Goal: Find specific fact: Find specific fact

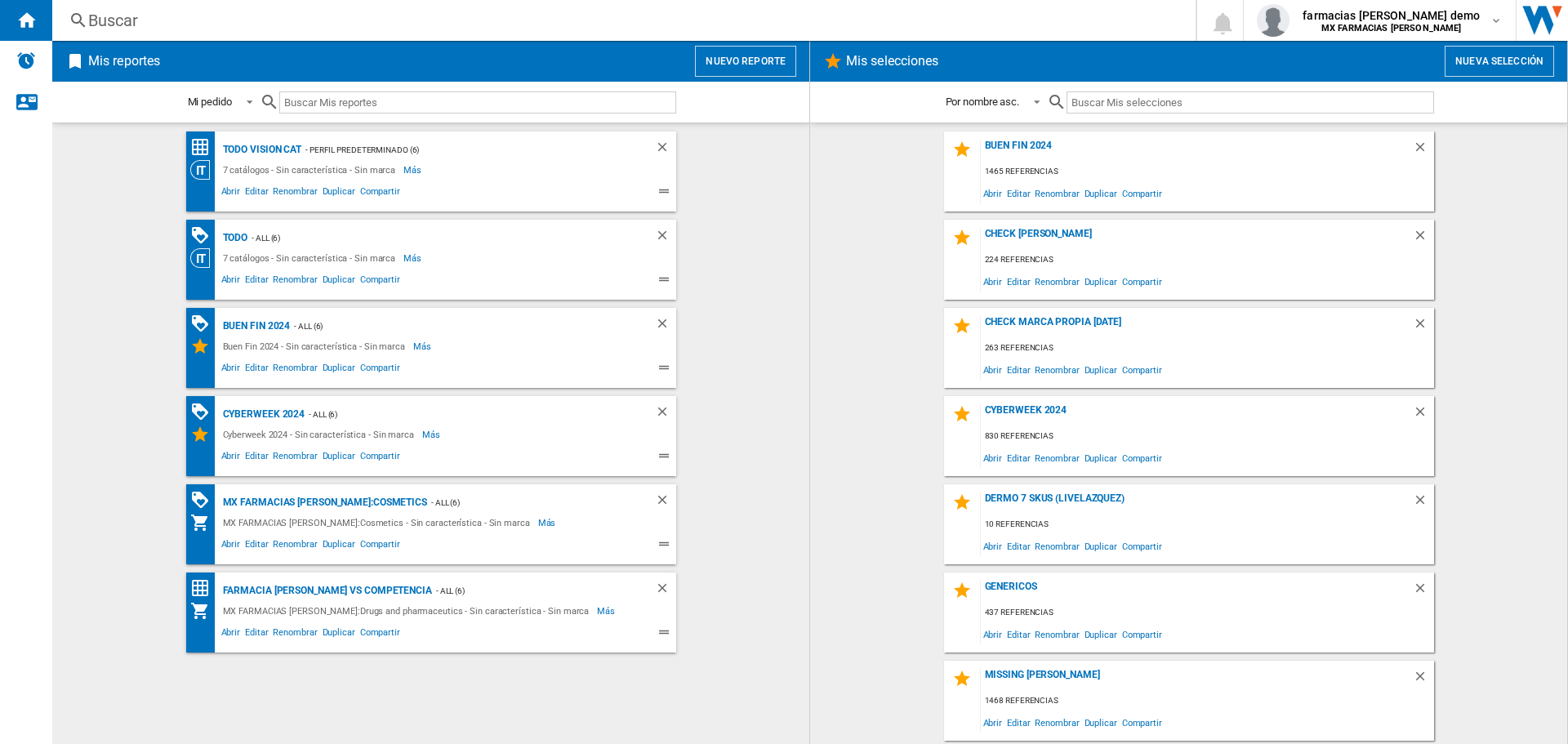
click at [711, 20] on div "Buscar" at bounding box center [621, 20] width 1065 height 23
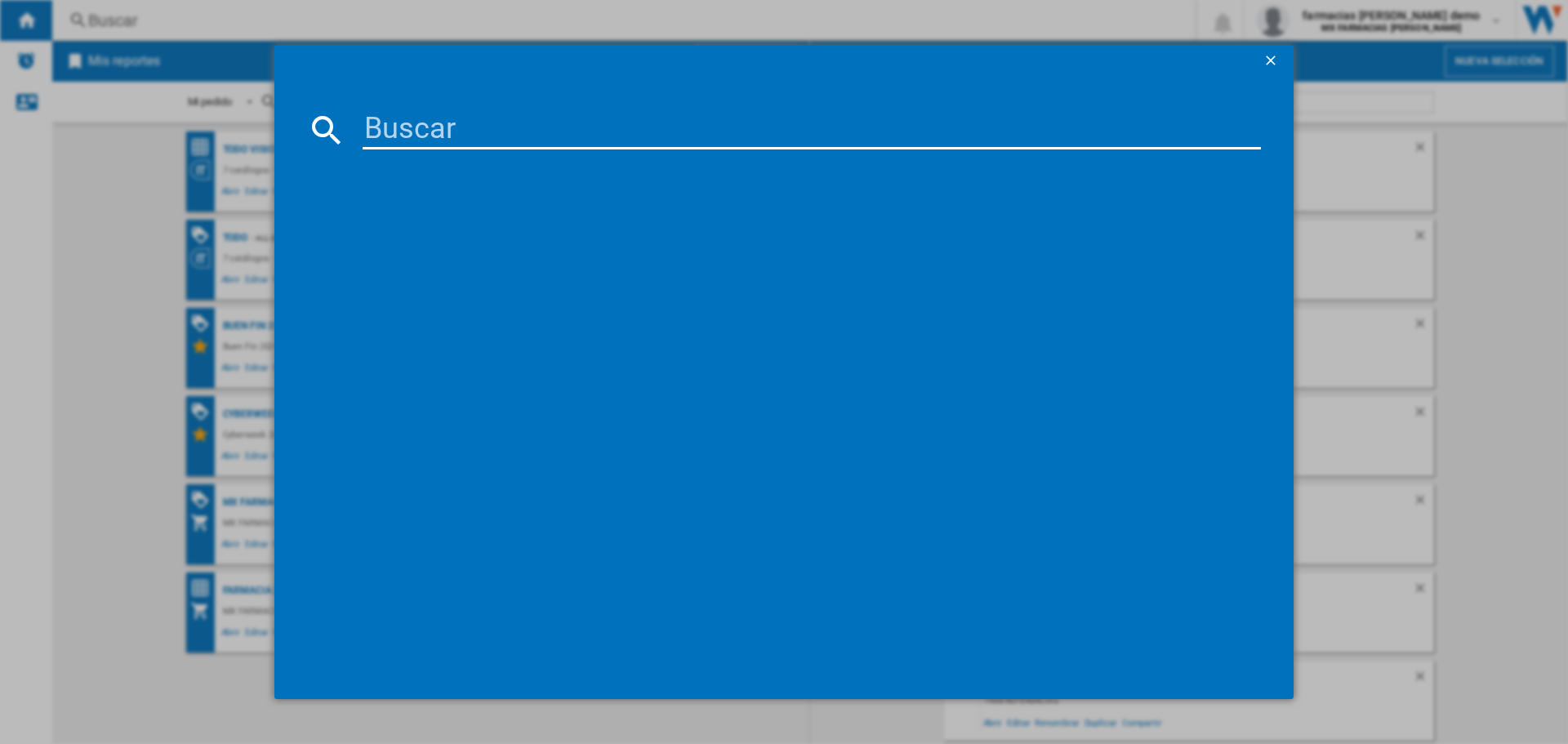
click at [494, 126] on input at bounding box center [812, 129] width 898 height 39
paste input "La Femme"
type input "La Femme"
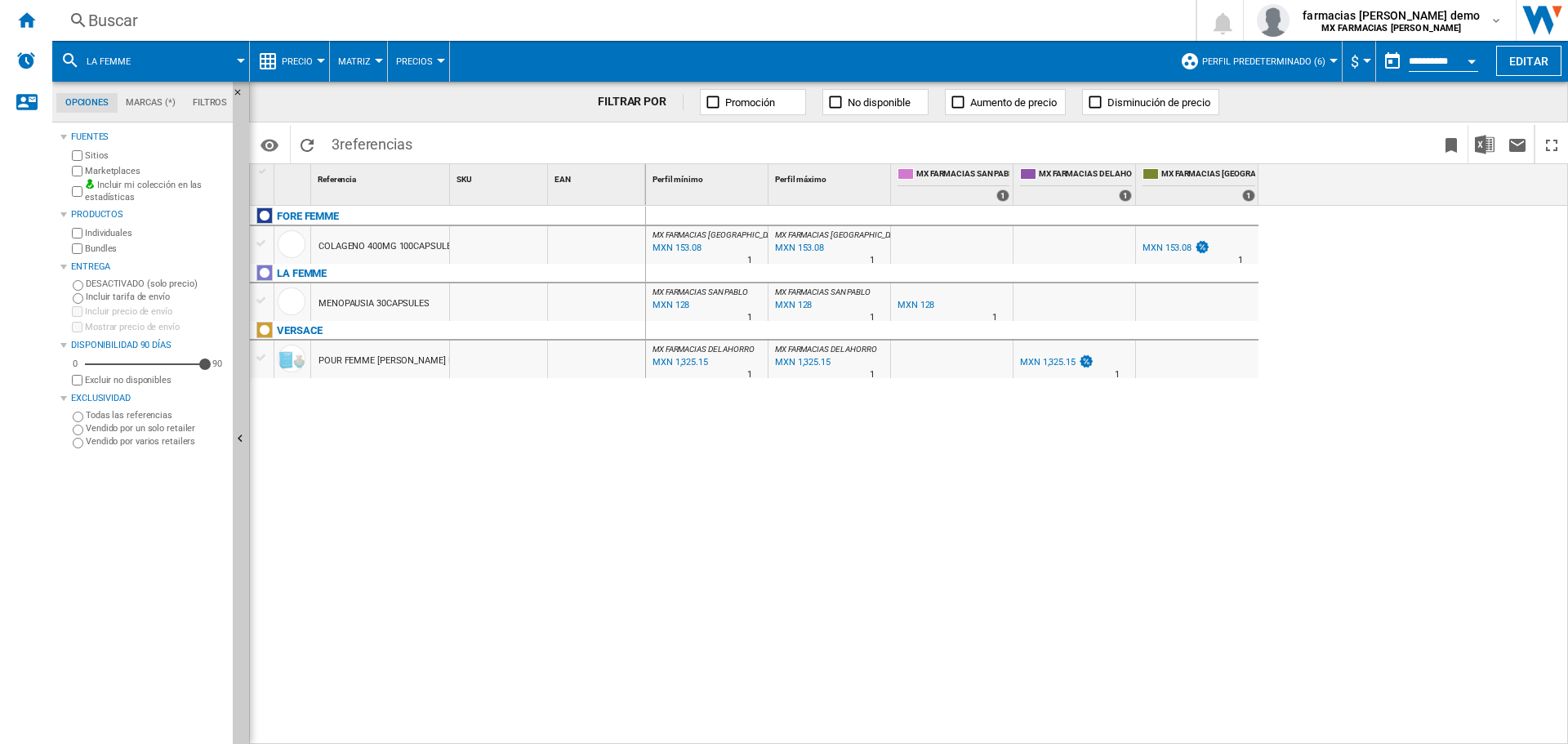
click at [424, 12] on div "Buscar" at bounding box center [621, 20] width 1065 height 23
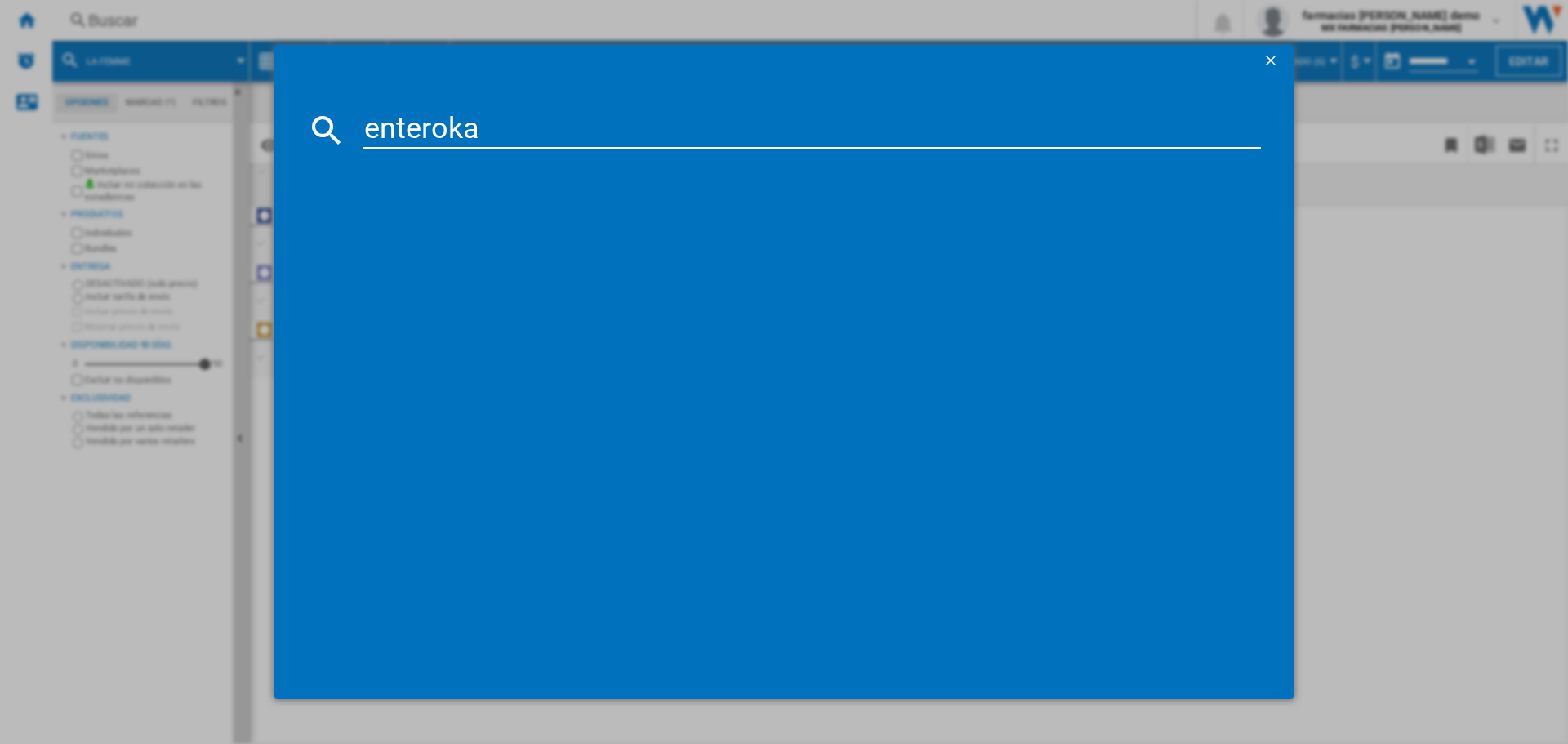
type input "enterokan"
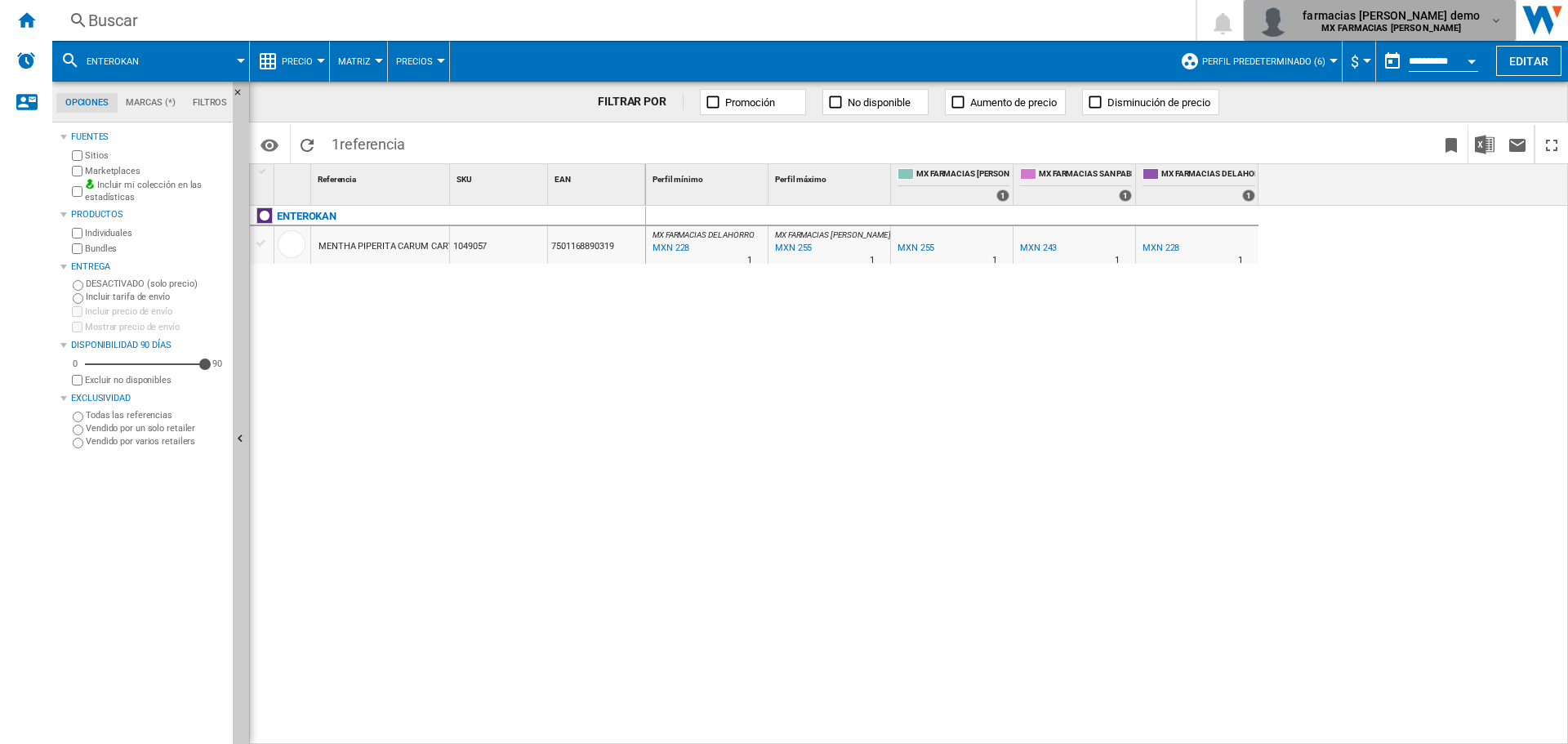
click at [1446, 30] on b "MX FARMACIAS [PERSON_NAME]" at bounding box center [1391, 28] width 140 height 11
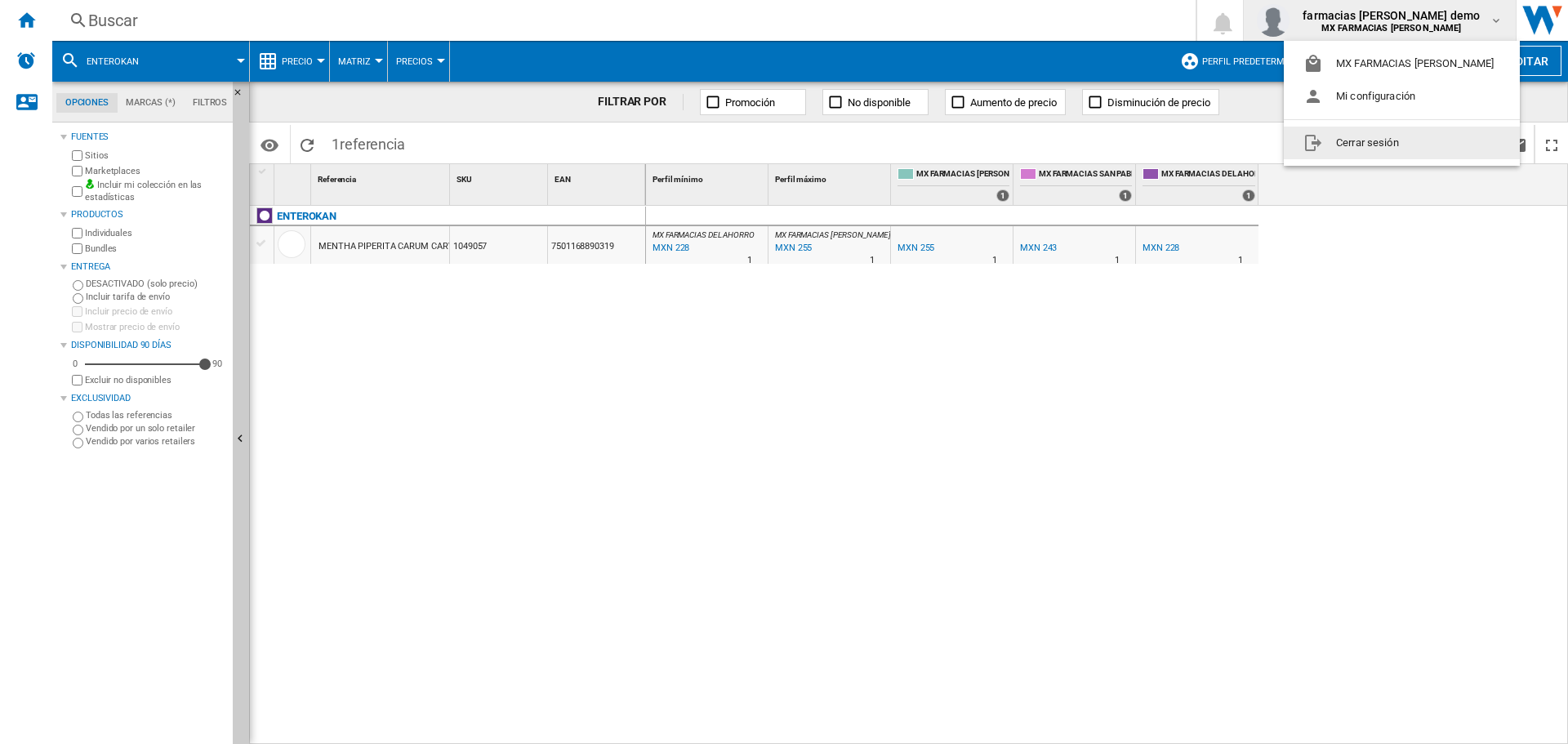
click at [1417, 149] on button "Cerrar sesión" at bounding box center [1402, 142] width 236 height 33
